Goal: Task Accomplishment & Management: Manage account settings

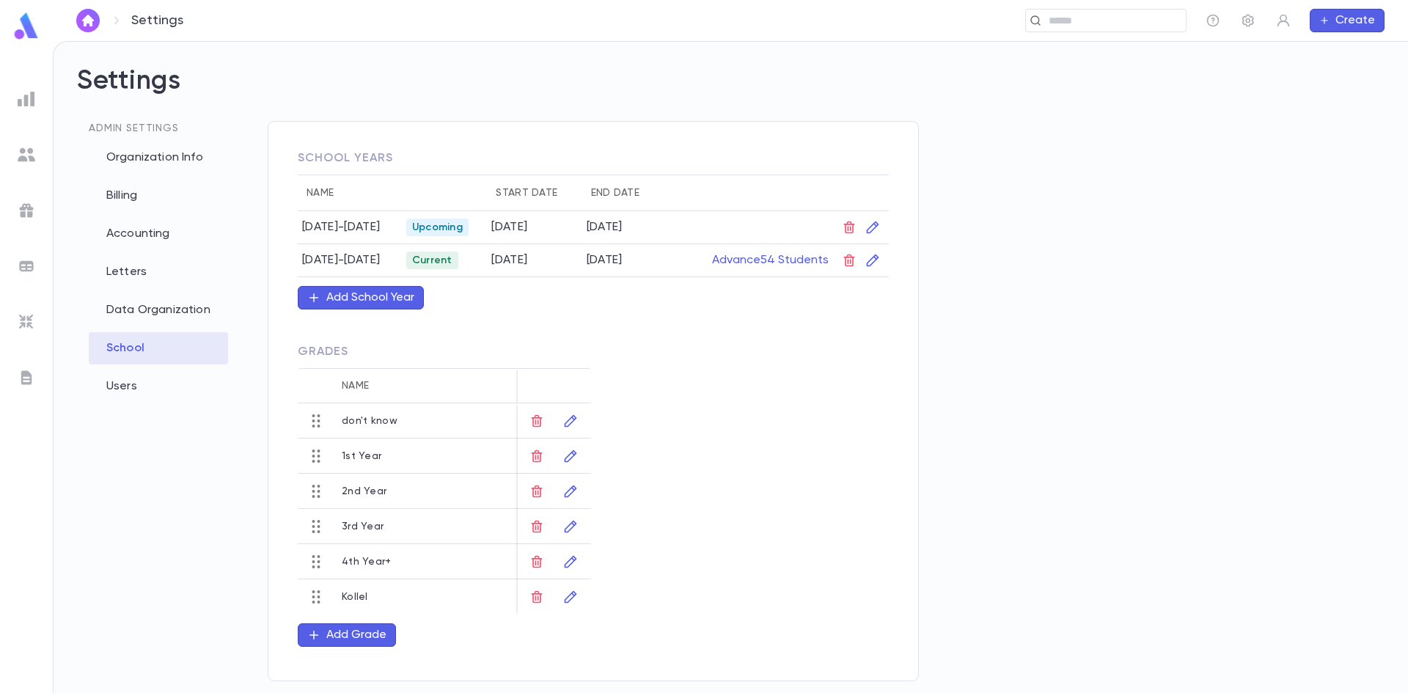
click at [24, 158] on img at bounding box center [27, 155] width 18 height 18
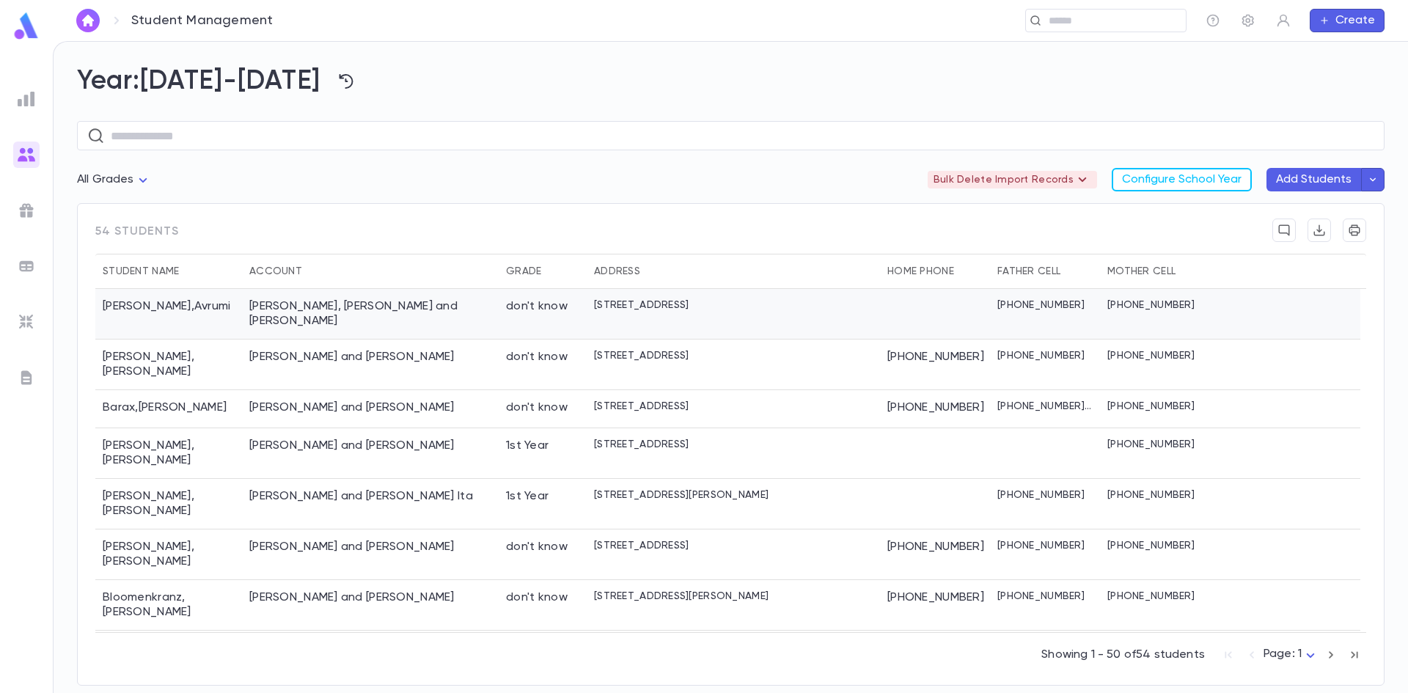
click at [315, 322] on div "[PERSON_NAME], [PERSON_NAME] and [PERSON_NAME]" at bounding box center [370, 314] width 257 height 51
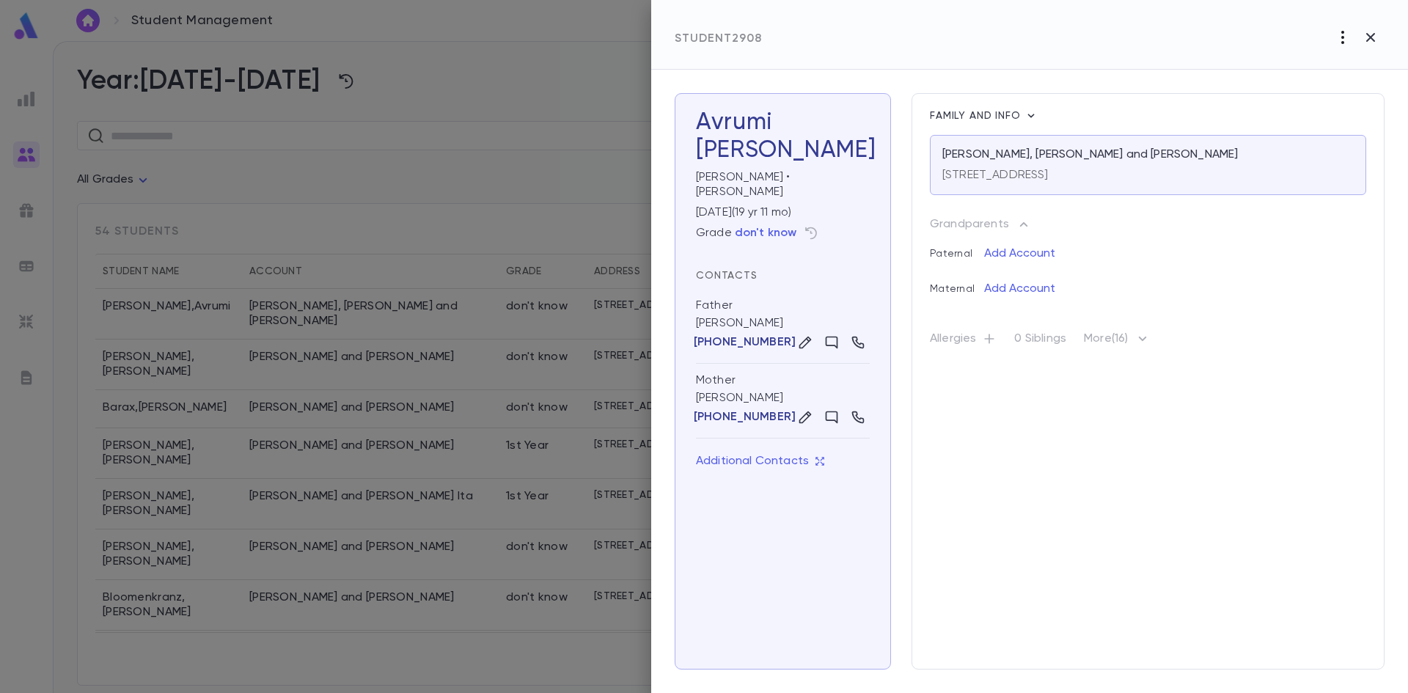
click at [1334, 45] on icon "button" at bounding box center [1343, 38] width 18 height 18
click at [1307, 62] on li "Mark Not Leaving" at bounding box center [1338, 67] width 119 height 23
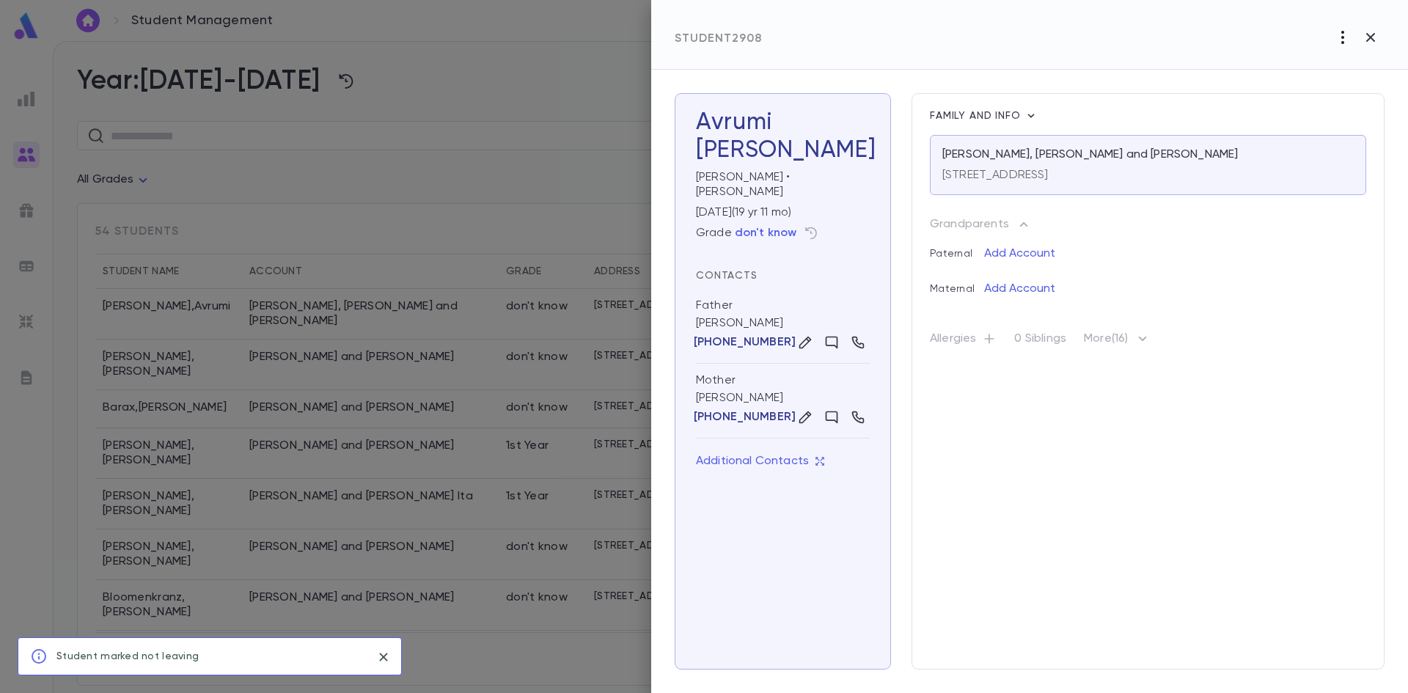
click at [1343, 32] on icon "button" at bounding box center [1342, 37] width 3 height 13
click at [1071, 70] on div at bounding box center [704, 346] width 1408 height 693
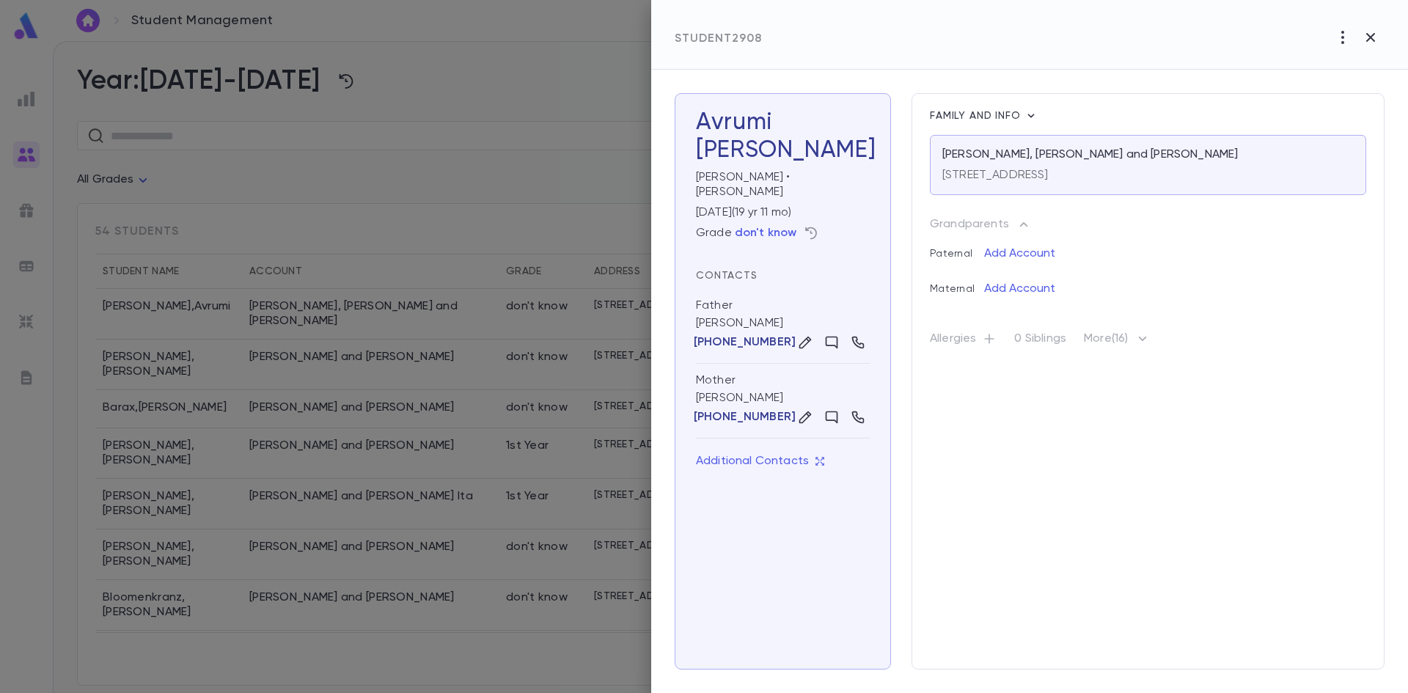
click at [814, 227] on icon "button" at bounding box center [812, 233] width 12 height 12
click at [1109, 325] on icon "button" at bounding box center [1102, 319] width 15 height 15
click at [1153, 349] on li "Edit" at bounding box center [1152, 347] width 45 height 23
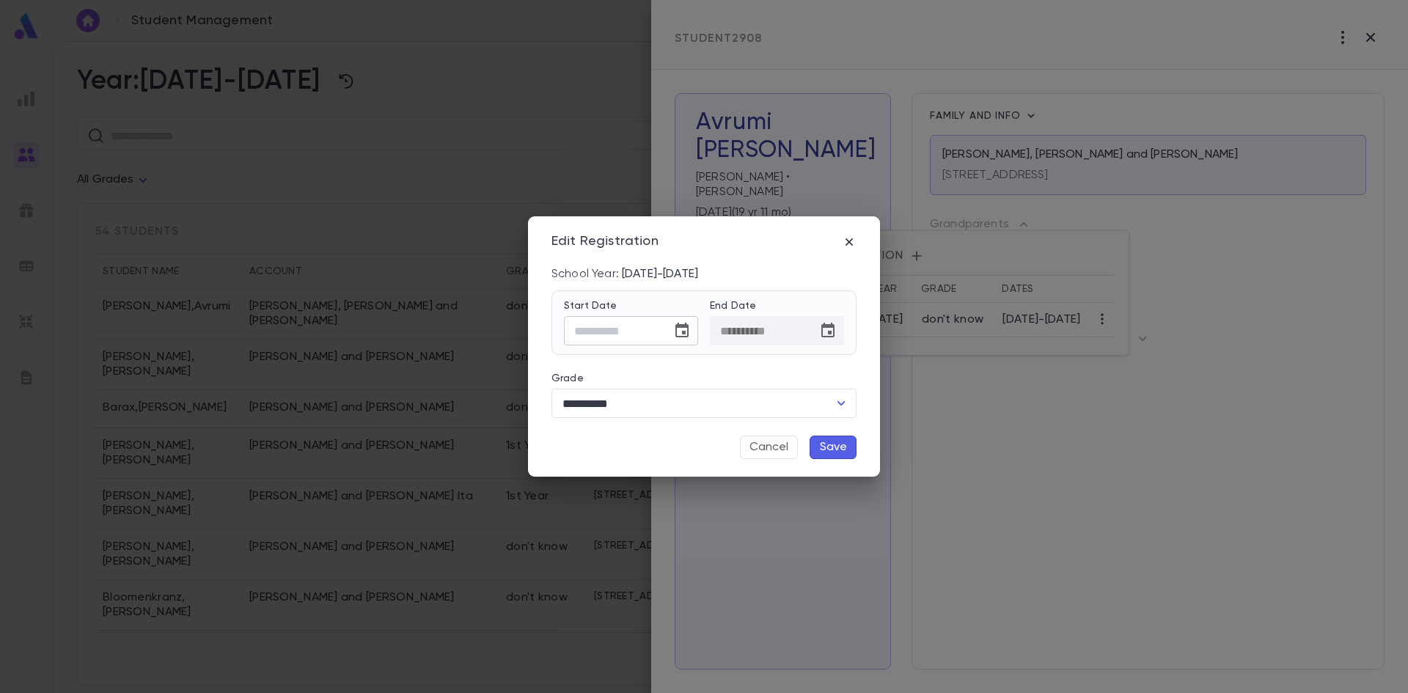
click at [647, 337] on input "Start Date" at bounding box center [613, 331] width 98 height 29
click at [859, 242] on div "**********" at bounding box center [704, 346] width 352 height 261
click at [852, 242] on icon "button" at bounding box center [849, 242] width 15 height 15
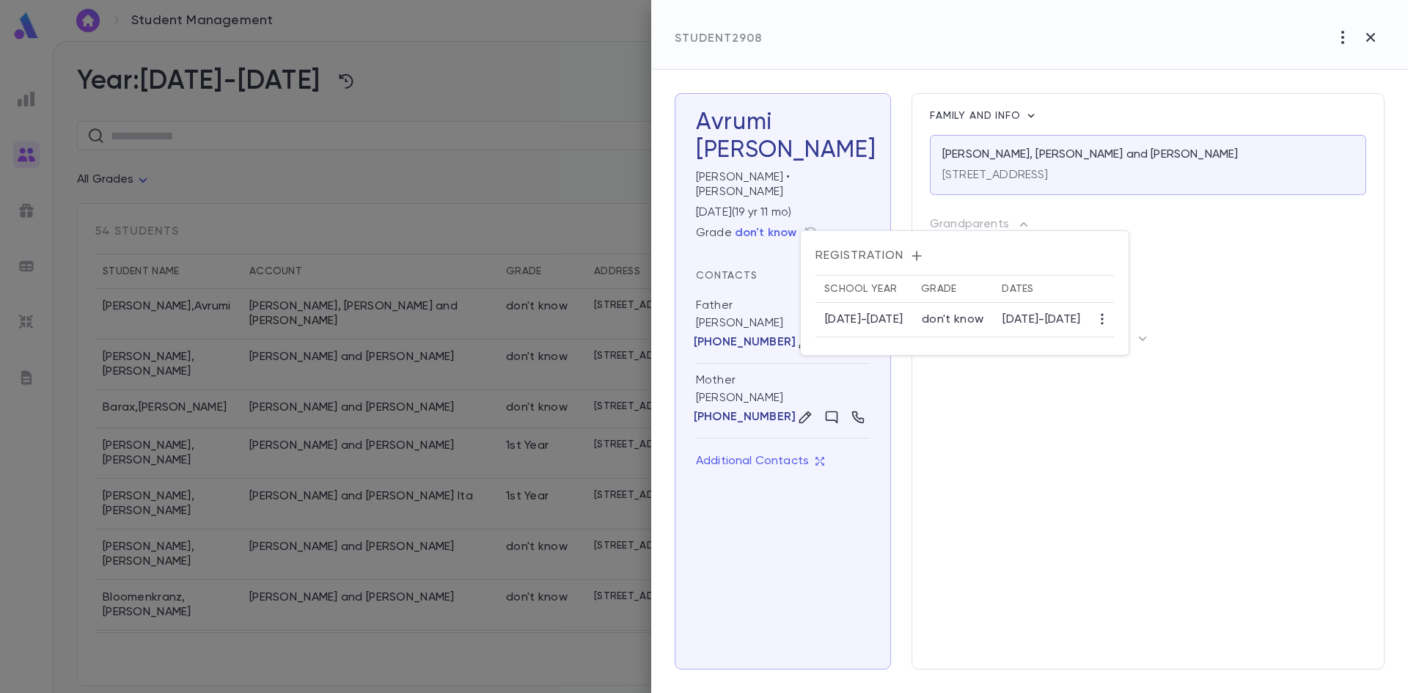
drag, startPoint x: 868, startPoint y: 183, endPoint x: 843, endPoint y: 215, distance: 40.2
click at [845, 216] on div at bounding box center [704, 346] width 1408 height 693
click at [807, 202] on div "[DATE] ( 19 yr 11 mo )" at bounding box center [780, 209] width 180 height 21
click at [823, 221] on div "Grade don't know" at bounding box center [783, 232] width 174 height 23
click at [769, 199] on div "[DATE] ( 19 yr 11 mo )" at bounding box center [780, 209] width 180 height 21
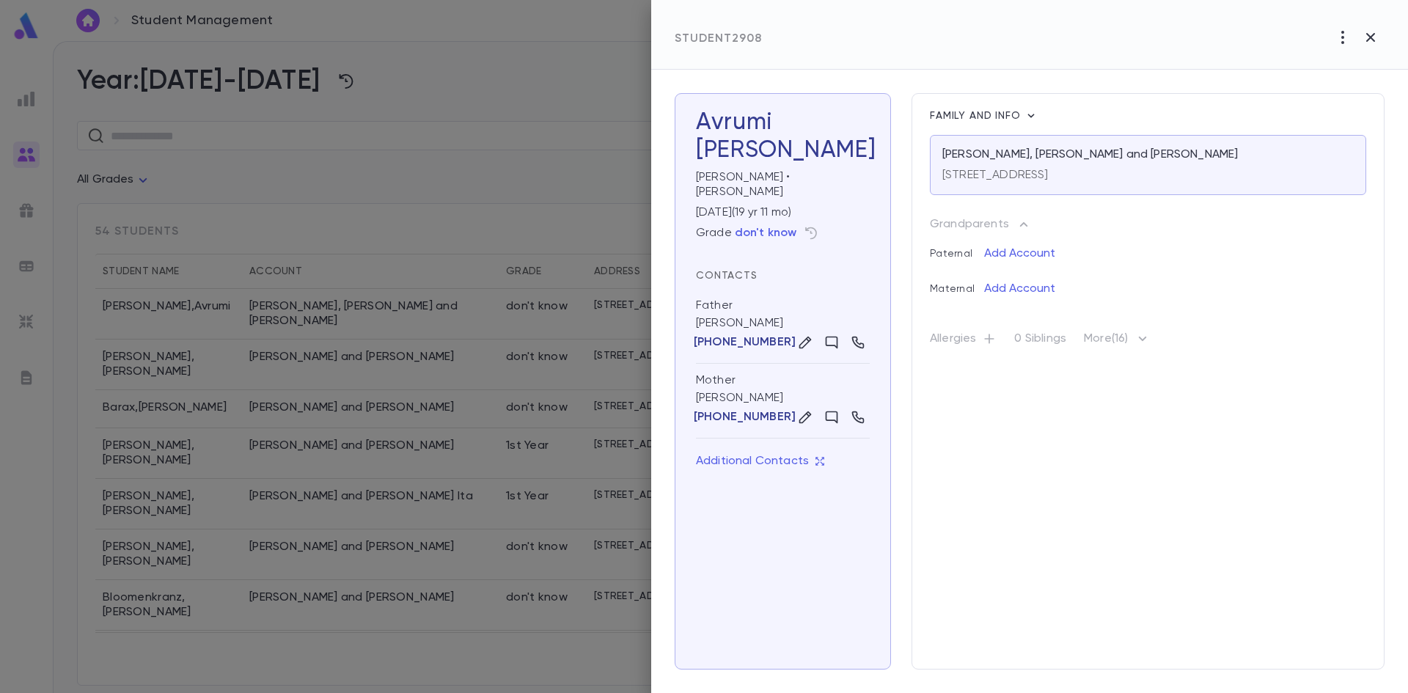
click at [760, 221] on div "Grade don't know" at bounding box center [783, 232] width 174 height 23
click at [811, 227] on icon "button" at bounding box center [812, 233] width 12 height 12
drag, startPoint x: 841, startPoint y: 250, endPoint x: 866, endPoint y: 252, distance: 25.0
click at [848, 252] on span "Registration" at bounding box center [964, 256] width 298 height 15
click at [911, 255] on icon "button" at bounding box center [916, 256] width 15 height 15
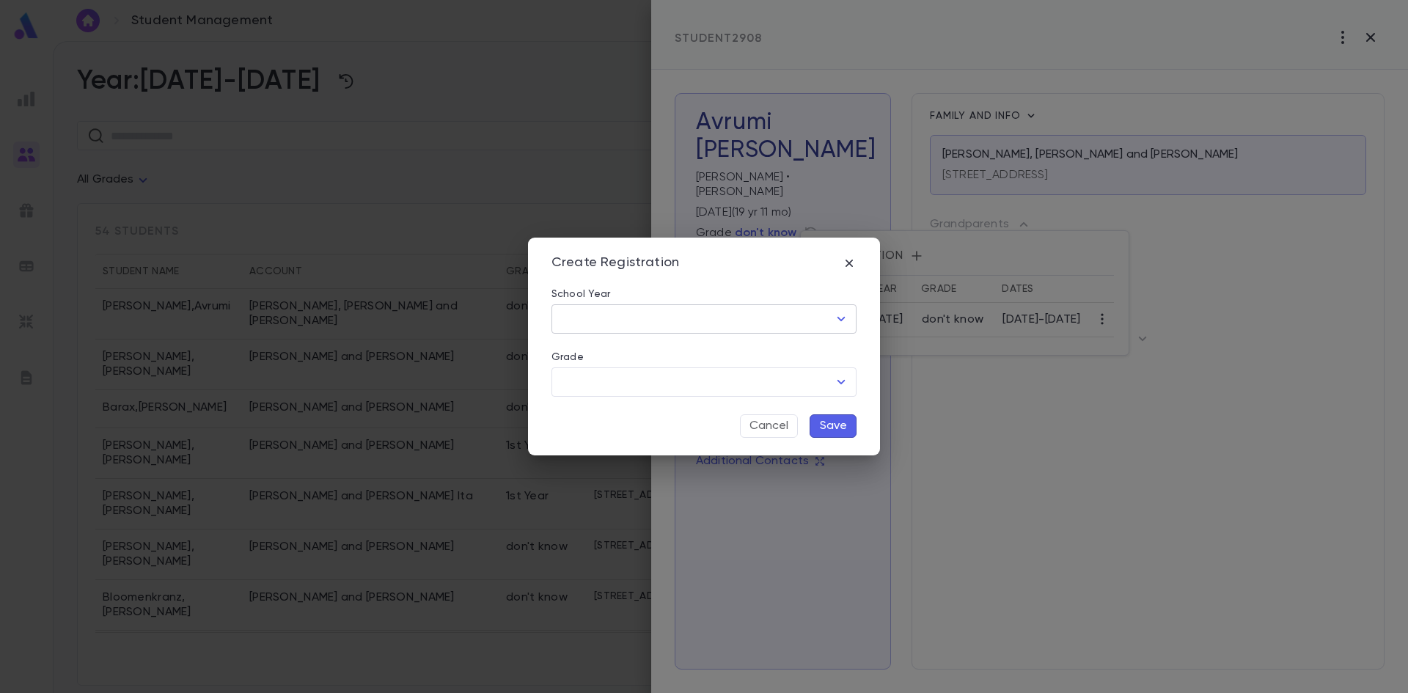
click at [763, 334] on body "Student Management ​ Create Year: [DATE]-[DATE] ​ All Grades Bulk Delete Import…" at bounding box center [704, 367] width 1408 height 652
click at [697, 353] on li "[DATE]-[DATE]" at bounding box center [703, 351] width 305 height 23
type input "*********"
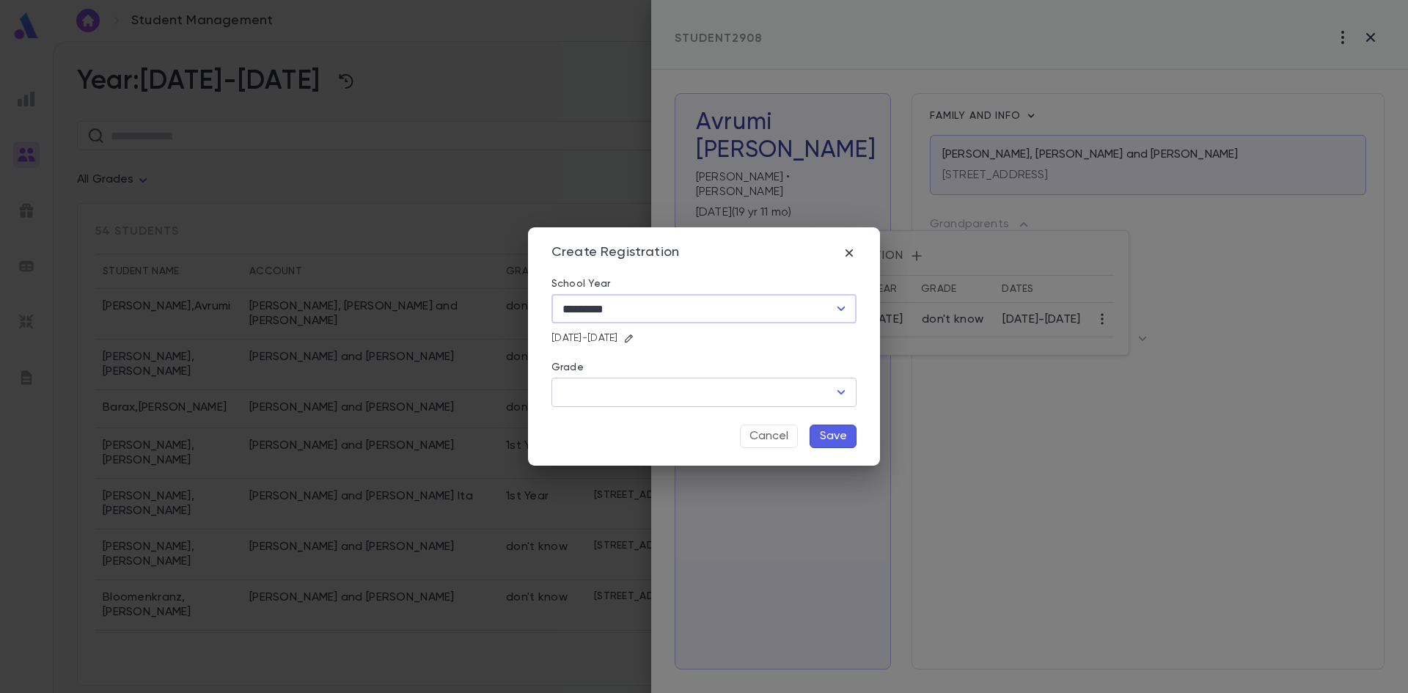
click at [722, 380] on input "Grade" at bounding box center [693, 392] width 270 height 28
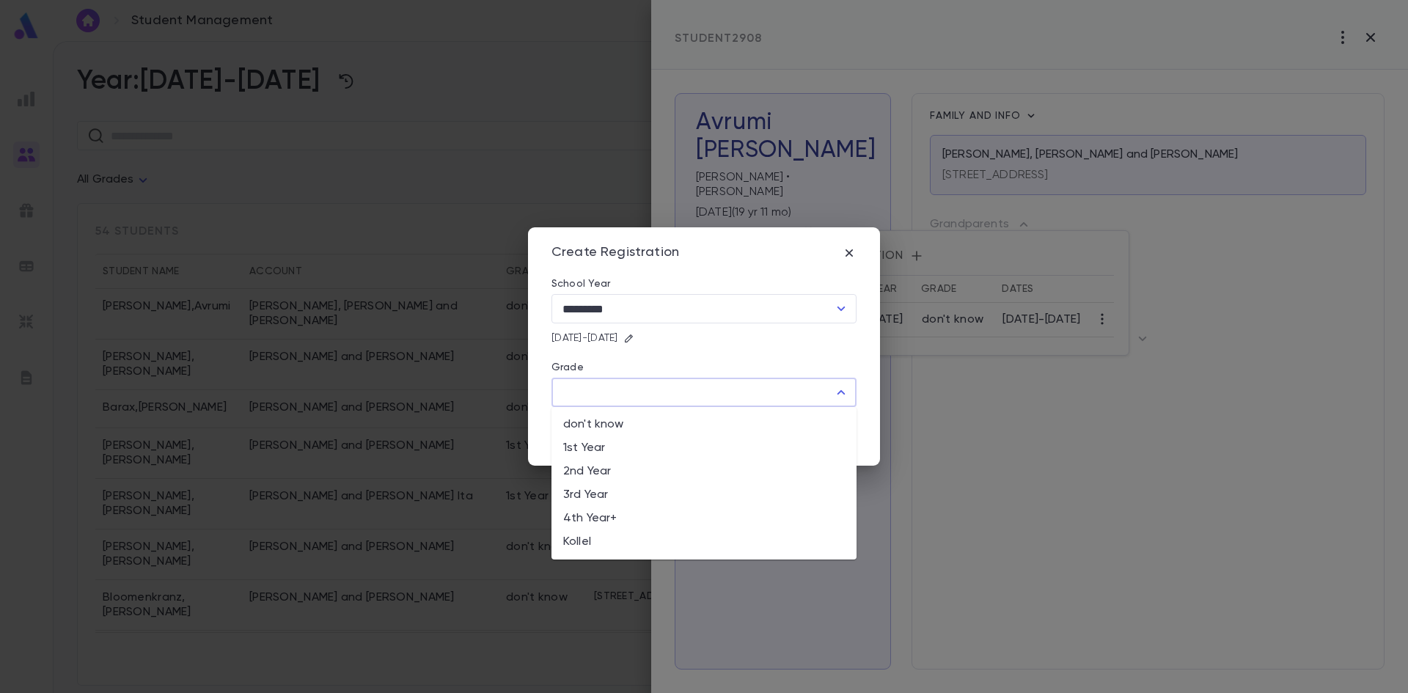
drag, startPoint x: 641, startPoint y: 425, endPoint x: 661, endPoint y: 425, distance: 19.8
click at [642, 425] on li "don't know" at bounding box center [703, 424] width 305 height 23
type input "**********"
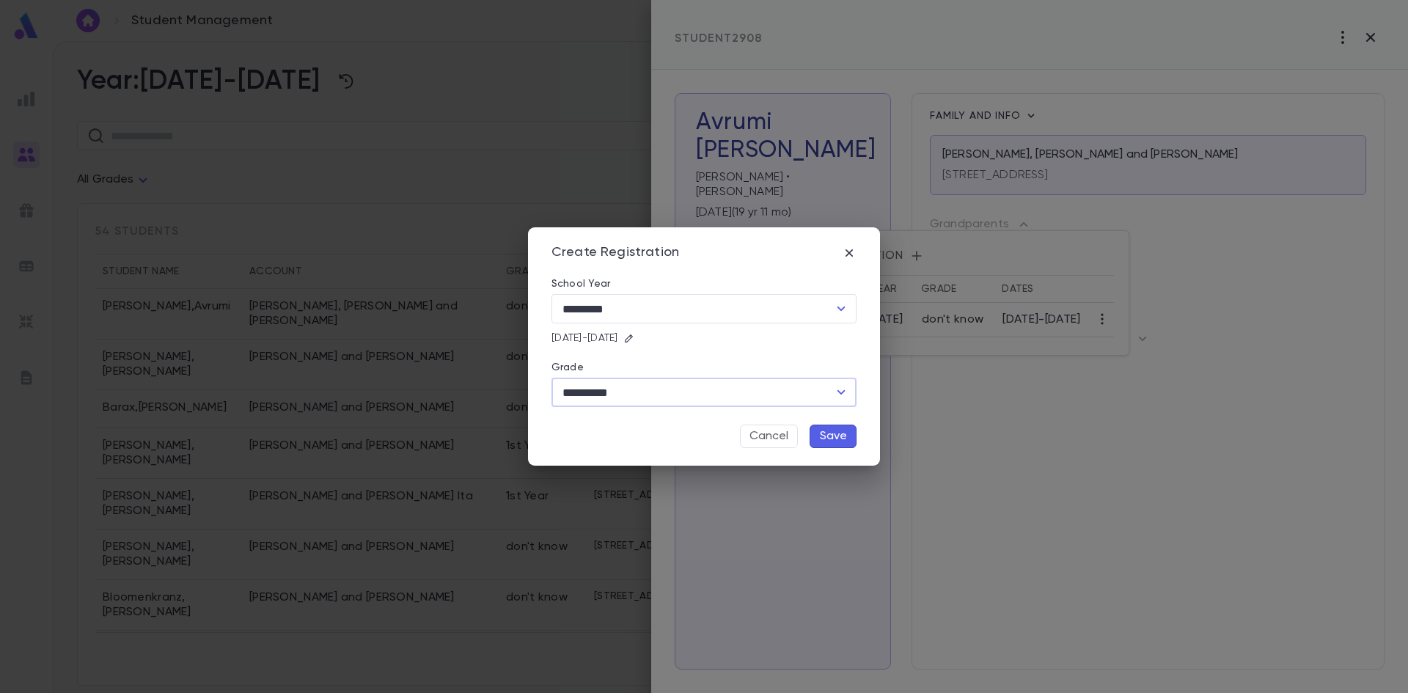
click at [843, 434] on button "Save" at bounding box center [833, 436] width 47 height 23
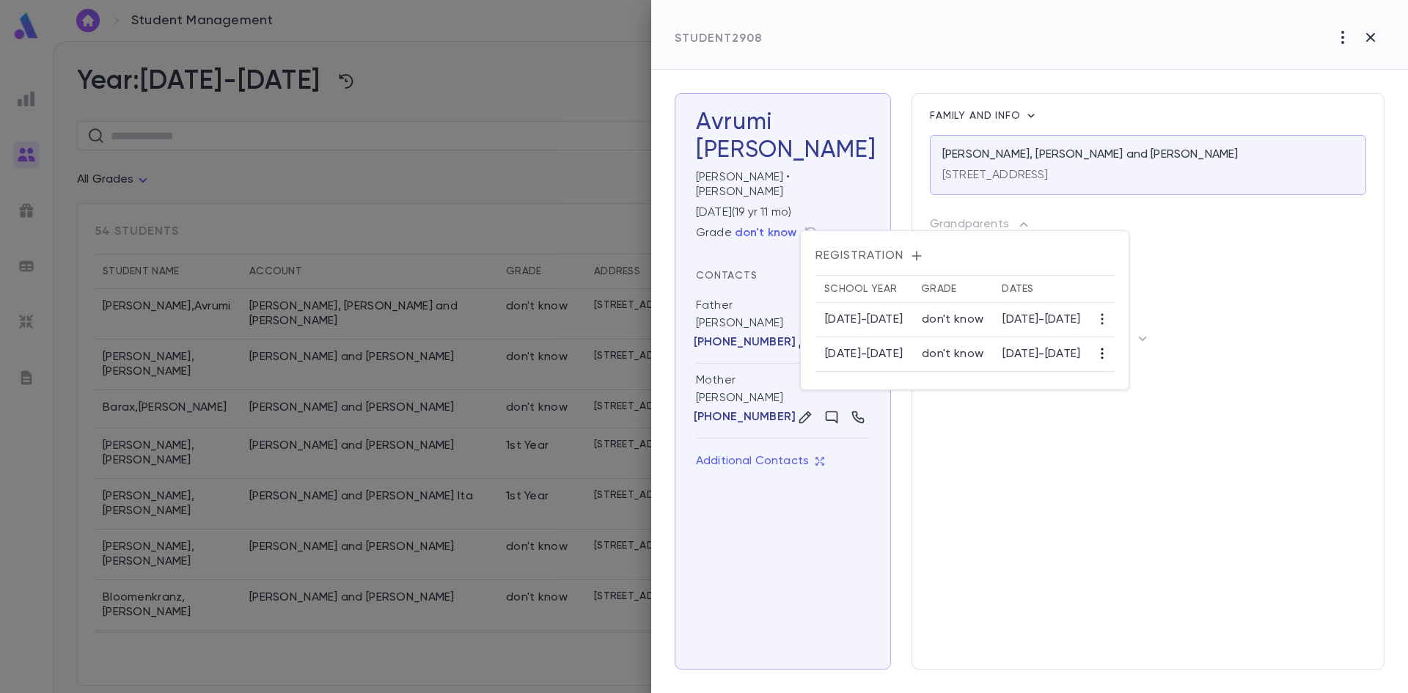
click at [1109, 356] on icon "button" at bounding box center [1102, 353] width 15 height 15
click at [1153, 380] on li "Edit" at bounding box center [1158, 381] width 45 height 23
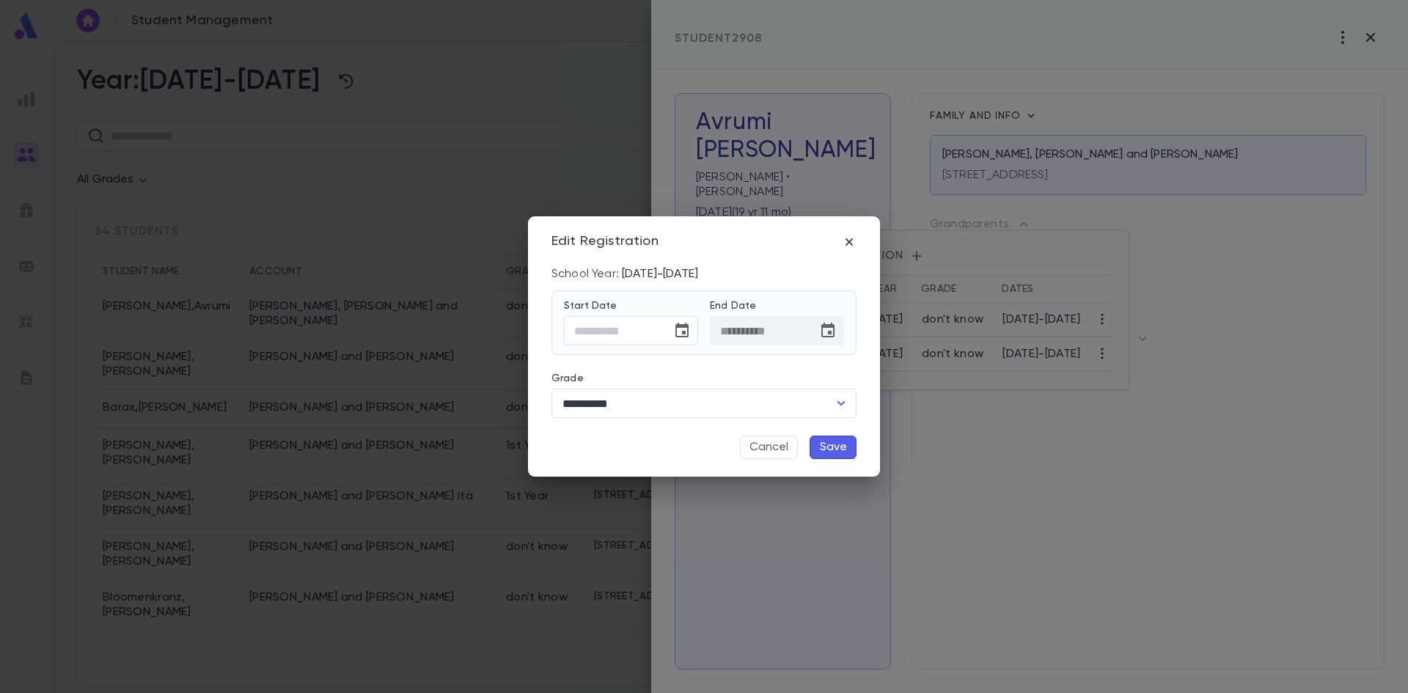
click at [633, 349] on div "Start Date ​ End Date ​" at bounding box center [704, 322] width 304 height 63
click at [855, 242] on icon "button" at bounding box center [849, 242] width 15 height 15
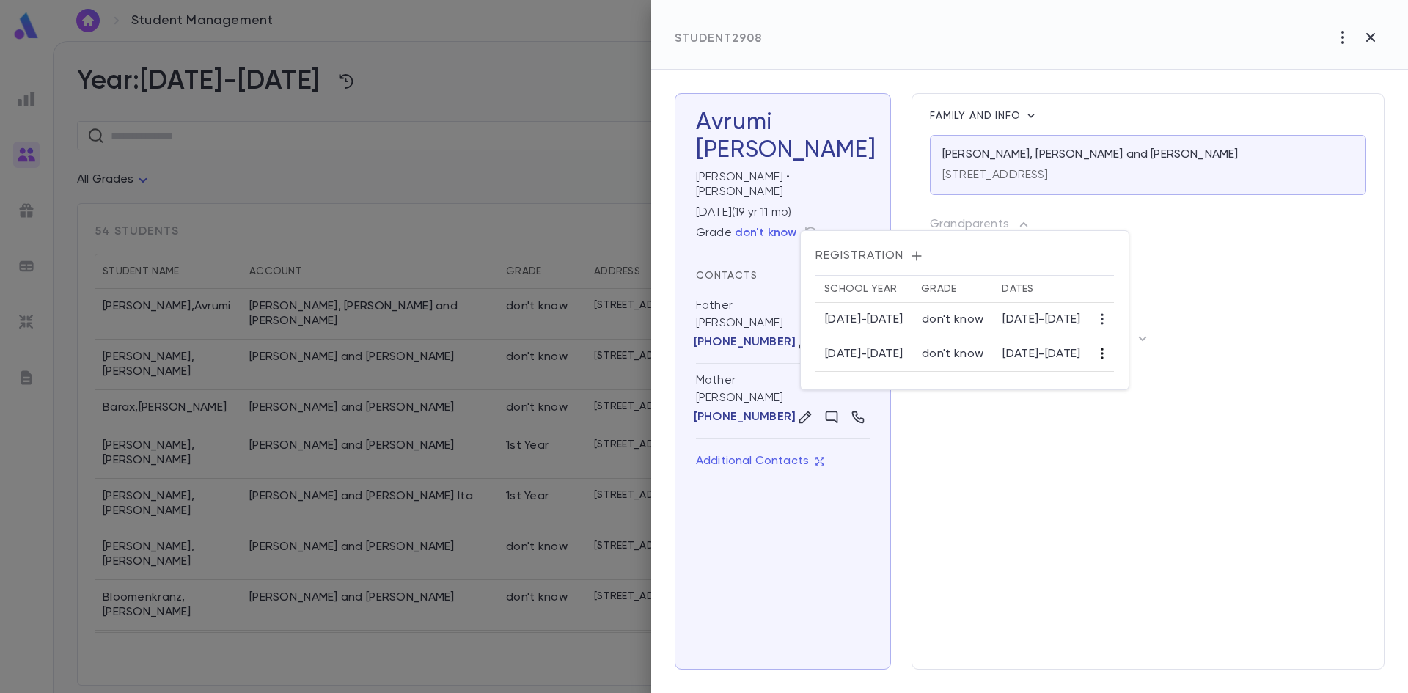
click at [1109, 350] on icon "button" at bounding box center [1102, 353] width 15 height 15
click at [1147, 376] on li "Edit" at bounding box center [1158, 381] width 45 height 23
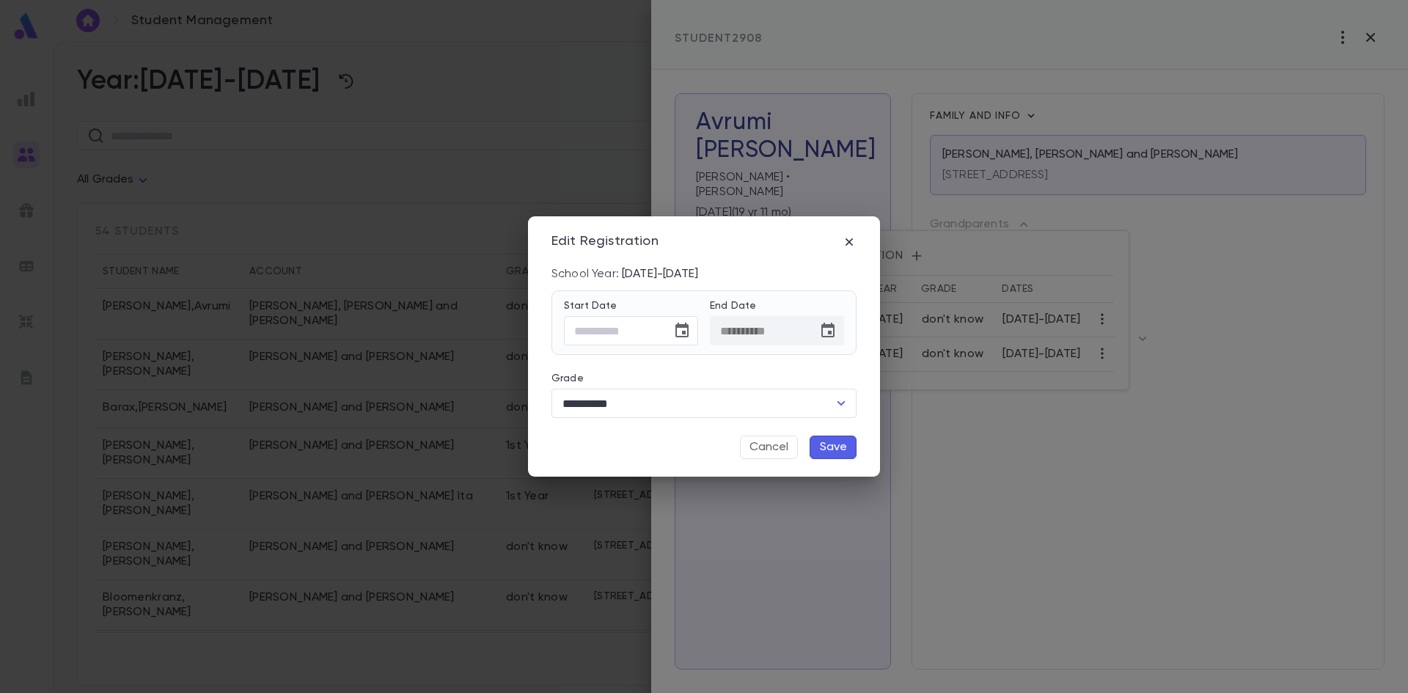
click at [837, 252] on div "Edit Registration" at bounding box center [703, 251] width 305 height 34
click at [848, 248] on icon "button" at bounding box center [849, 242] width 15 height 15
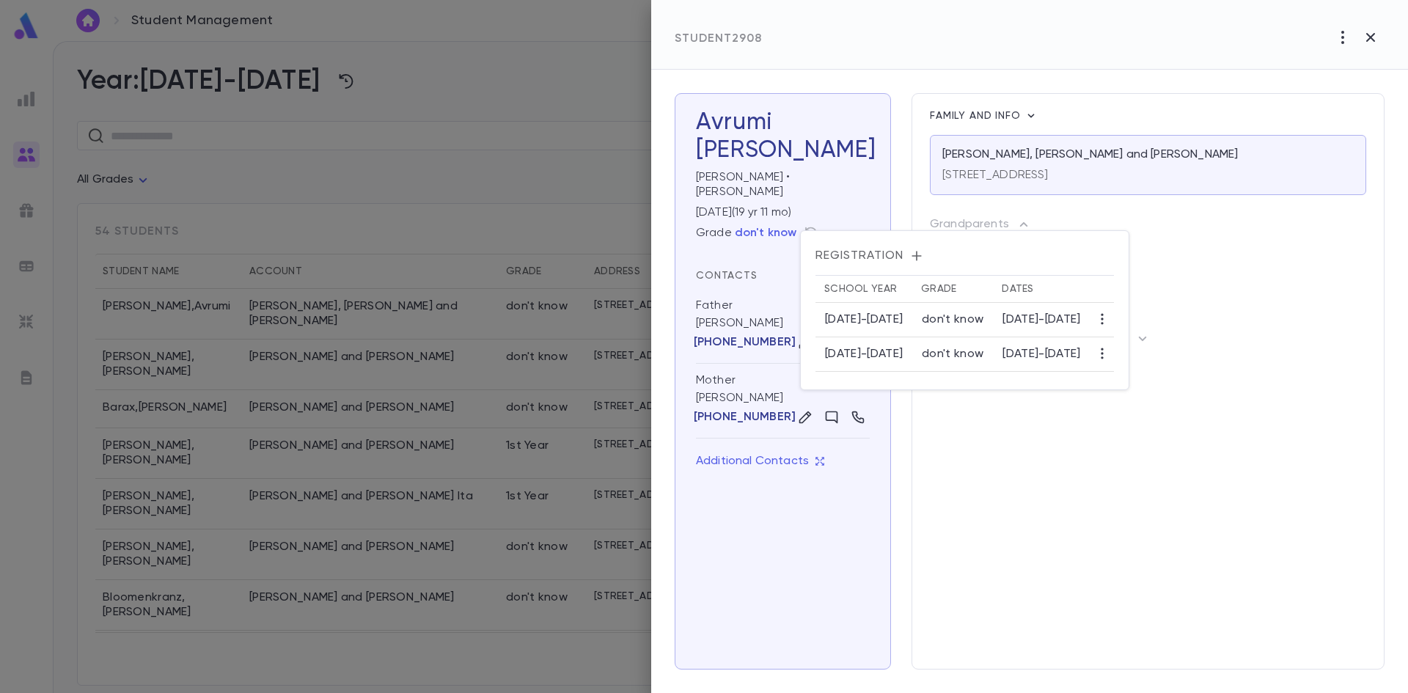
drag, startPoint x: 1138, startPoint y: 120, endPoint x: 1145, endPoint y: 118, distance: 7.5
click at [1145, 118] on div at bounding box center [704, 346] width 1408 height 693
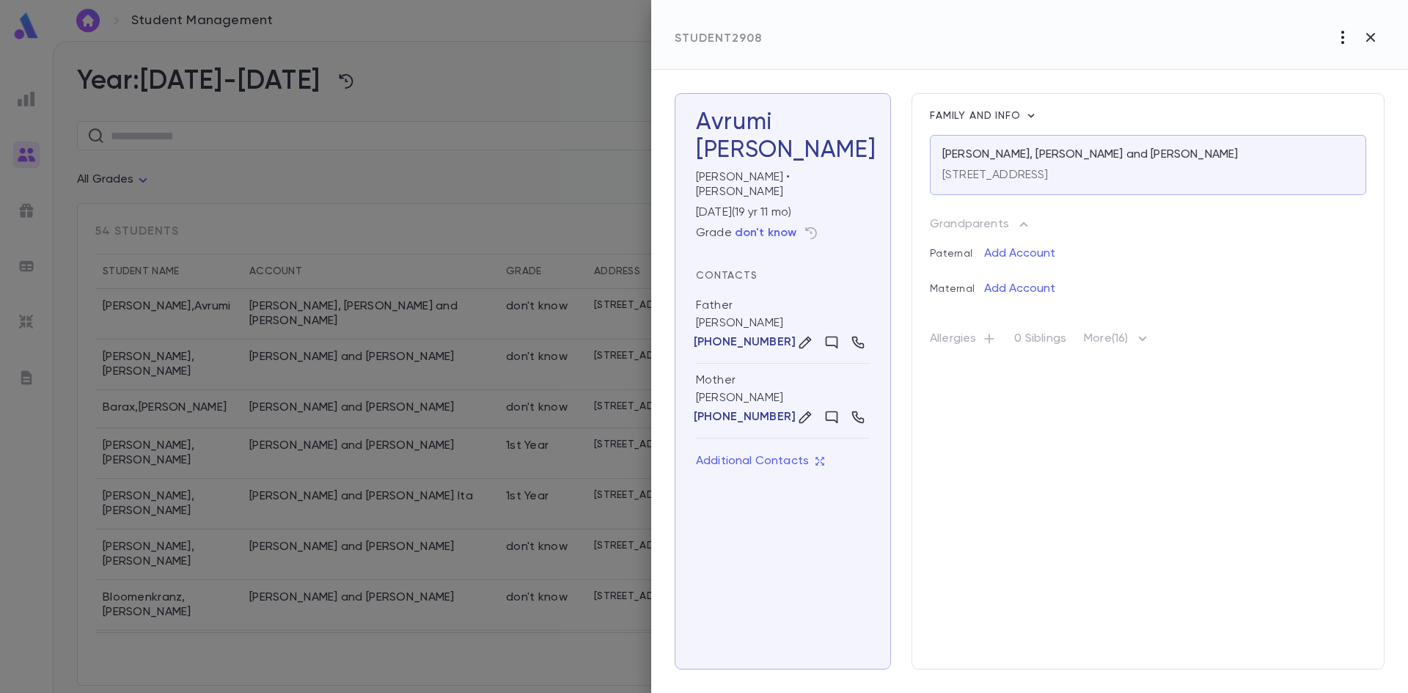
click at [1339, 38] on icon "button" at bounding box center [1343, 38] width 18 height 18
click at [755, 175] on div at bounding box center [704, 346] width 1408 height 693
click at [795, 222] on div "Grade don't know" at bounding box center [783, 232] width 174 height 23
click at [812, 226] on icon "button" at bounding box center [811, 233] width 15 height 15
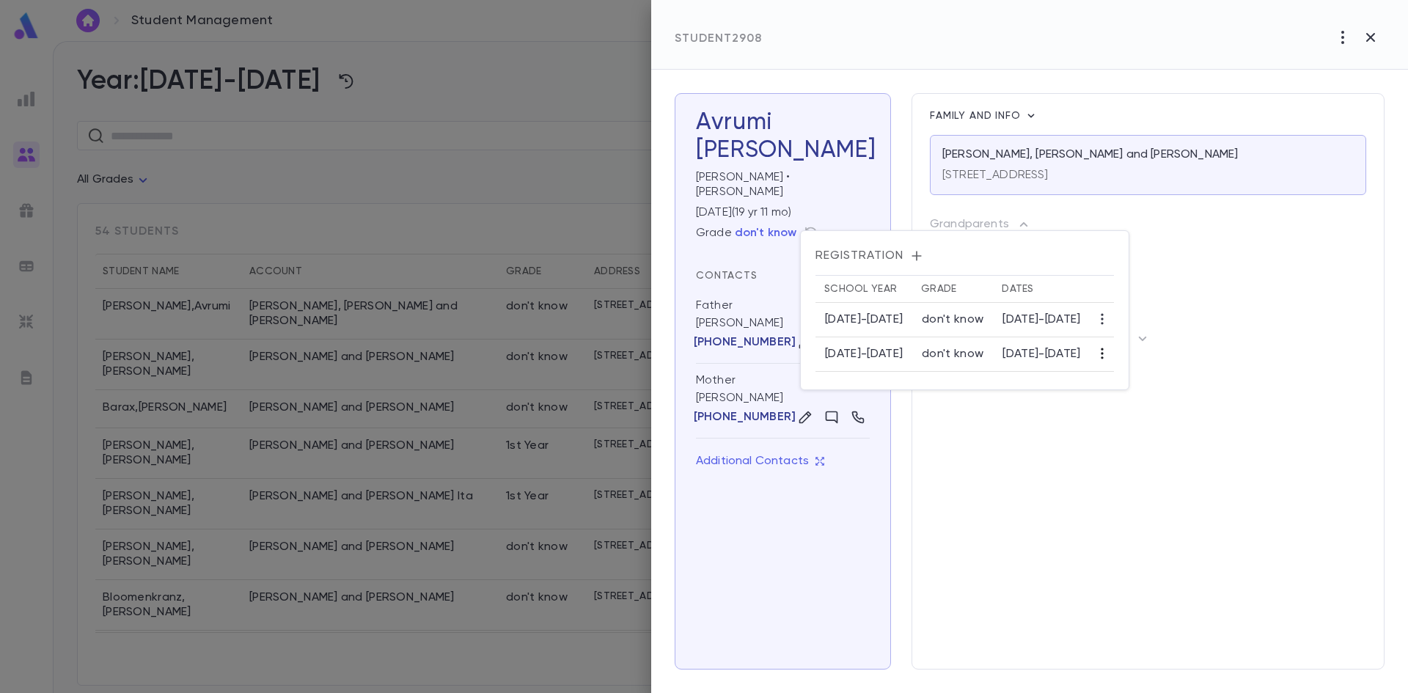
click at [1114, 355] on button "button" at bounding box center [1101, 353] width 23 height 23
click at [1151, 378] on li "Edit" at bounding box center [1158, 381] width 45 height 23
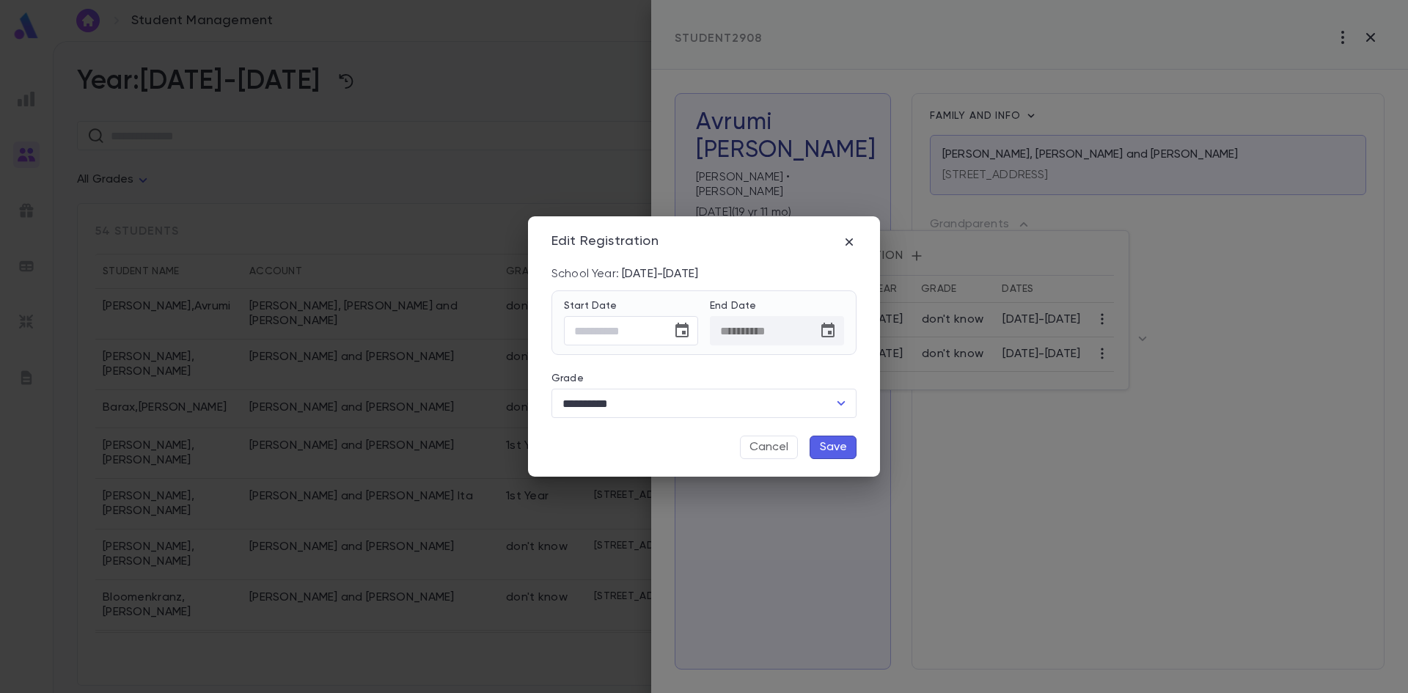
click at [836, 340] on div "​" at bounding box center [777, 330] width 134 height 29
click at [848, 246] on icon "button" at bounding box center [849, 242] width 15 height 15
